Goal: Task Accomplishment & Management: Use online tool/utility

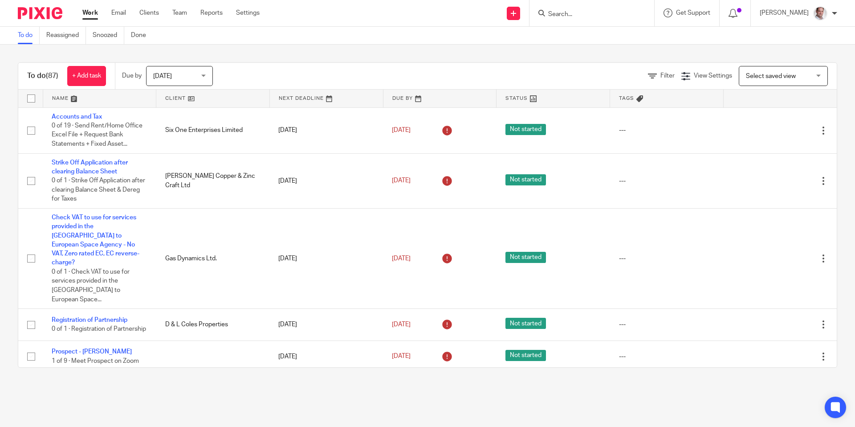
click at [602, 13] on input "Search" at bounding box center [587, 15] width 80 height 8
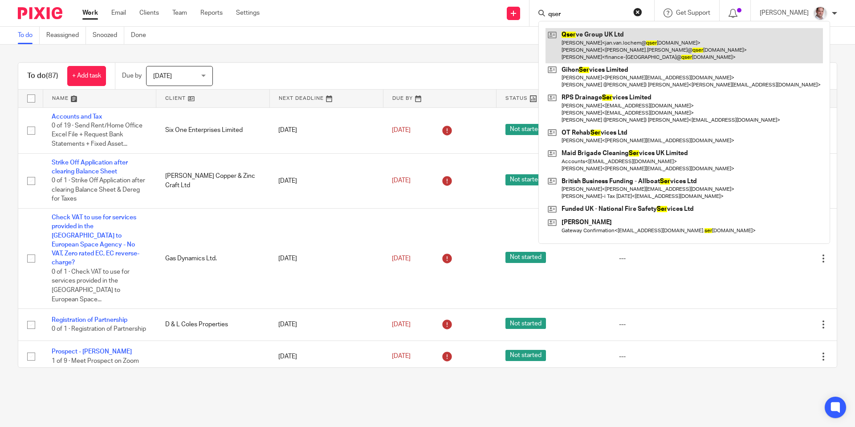
type input "qser"
click at [636, 37] on link at bounding box center [683, 45] width 277 height 35
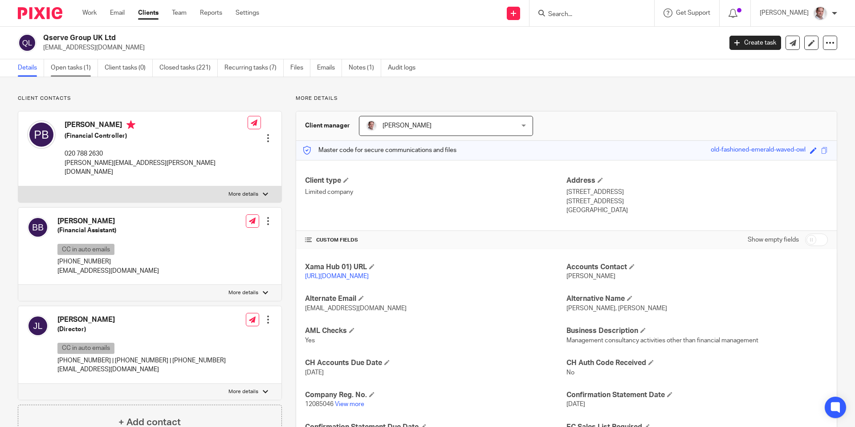
click at [73, 67] on link "Open tasks (1)" at bounding box center [74, 67] width 47 height 17
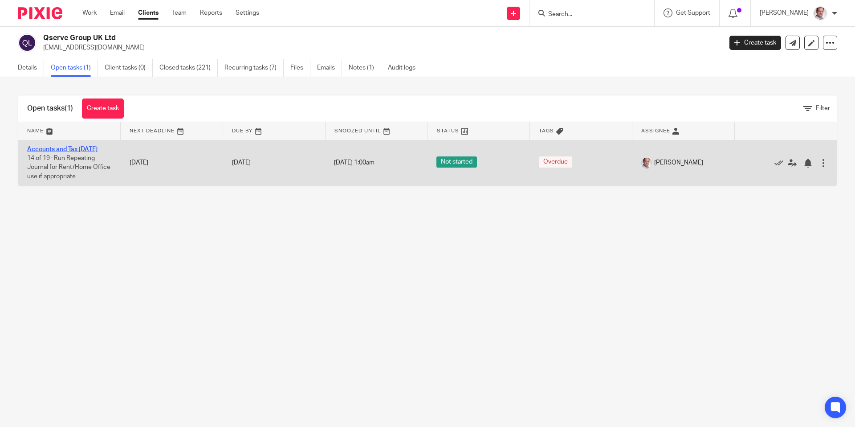
click at [80, 146] on link "Accounts and Tax [DATE]" at bounding box center [62, 149] width 70 height 6
